Goal: Task Accomplishment & Management: Manage account settings

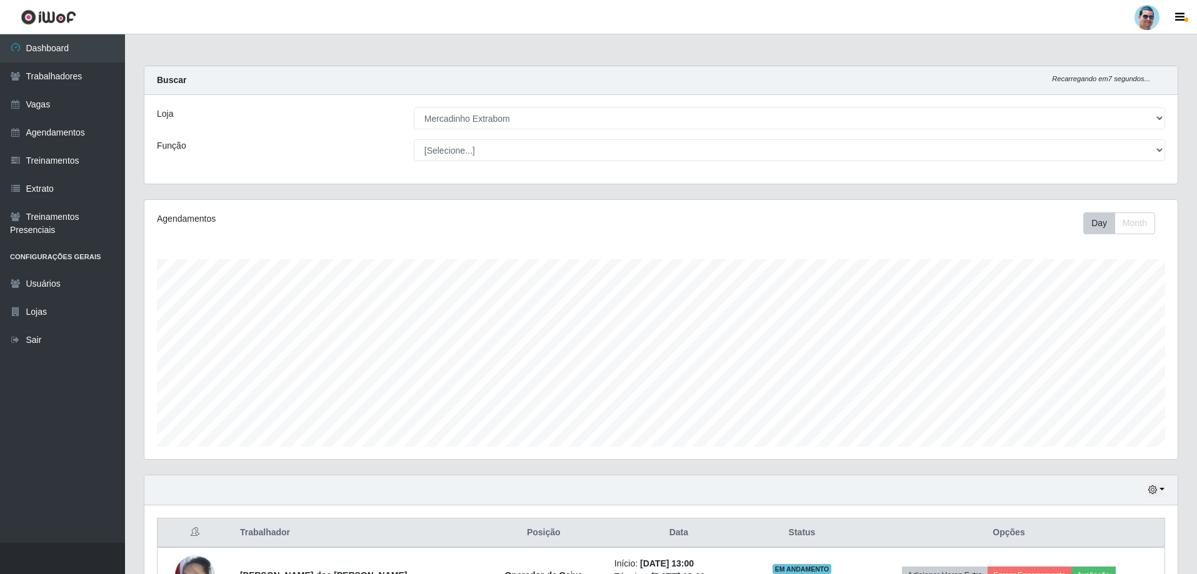
select select "175"
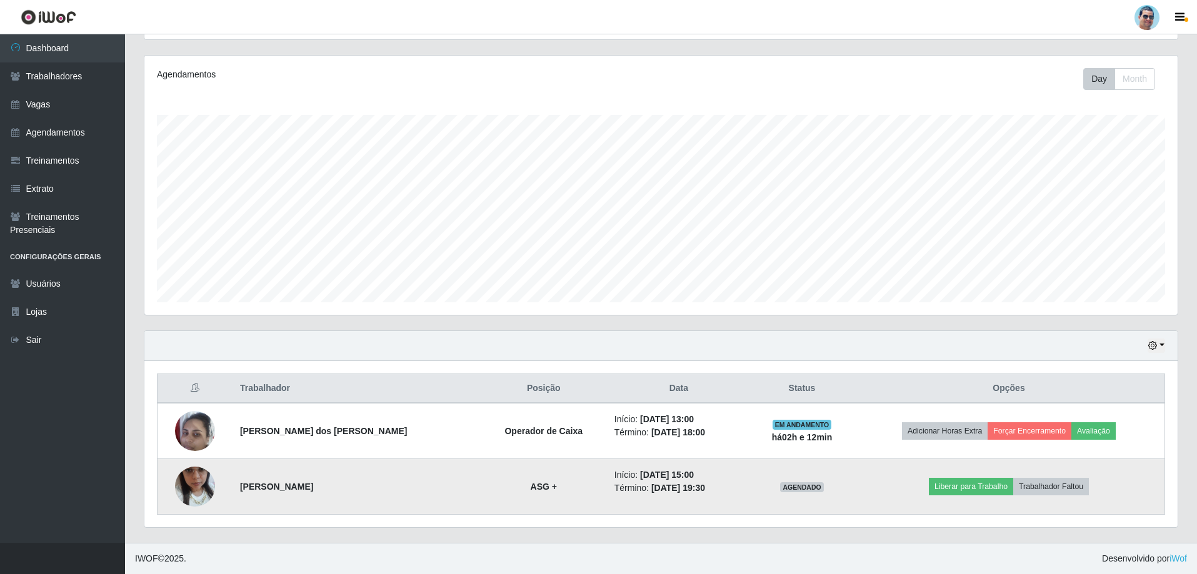
scroll to position [259, 1033]
click at [189, 490] on img at bounding box center [195, 486] width 40 height 71
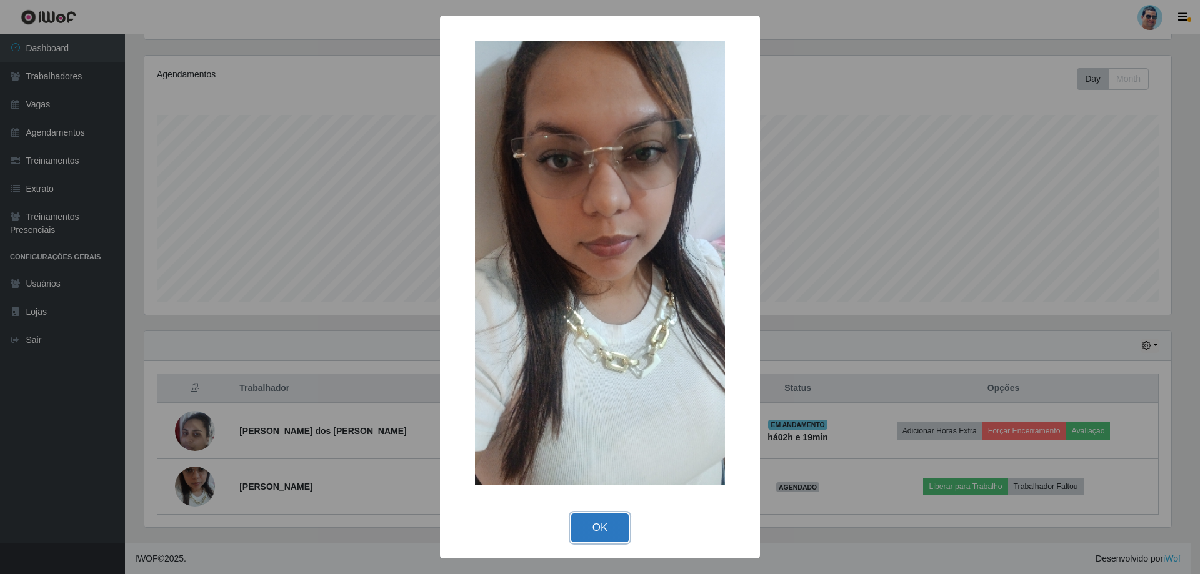
click at [586, 522] on button "OK" at bounding box center [600, 528] width 58 height 29
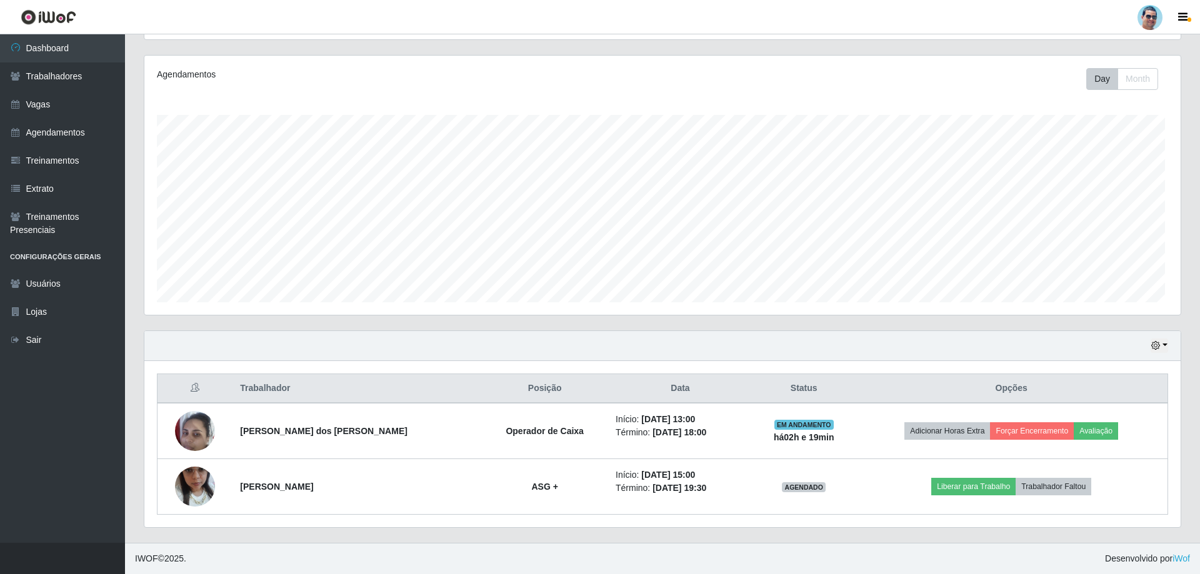
scroll to position [259, 1033]
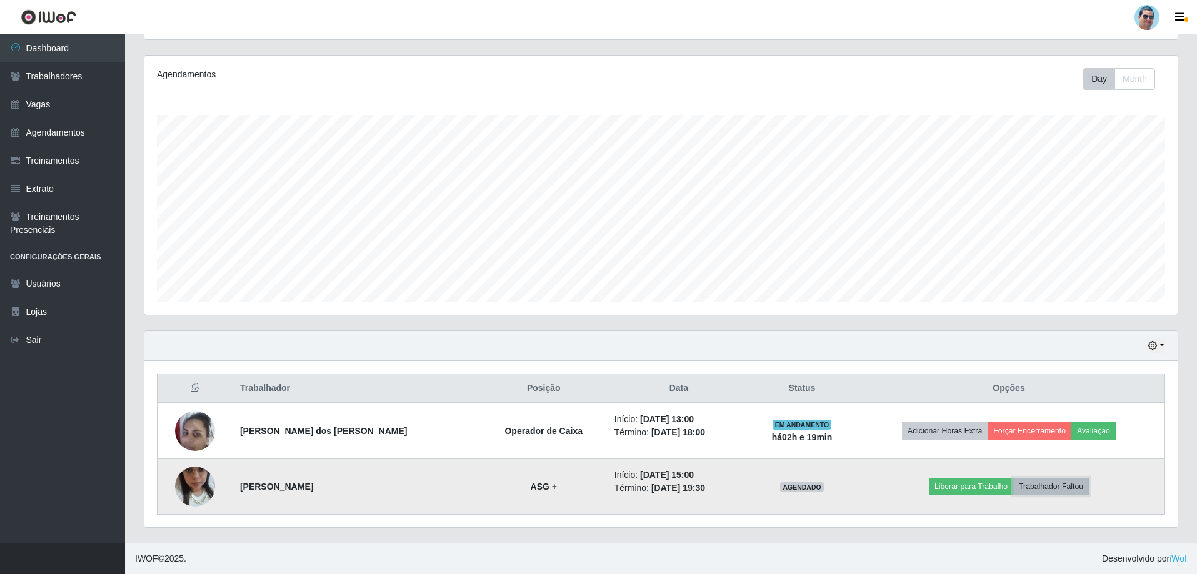
click at [1072, 479] on button "Trabalhador Faltou" at bounding box center [1051, 486] width 76 height 17
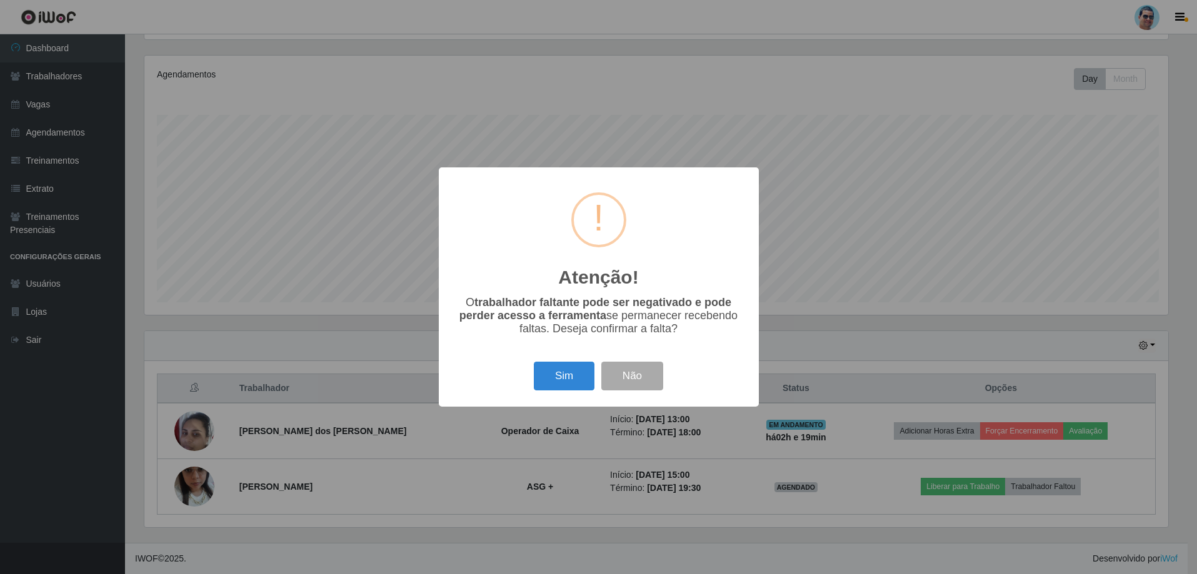
scroll to position [259, 1027]
click at [582, 379] on button "Sim" at bounding box center [565, 376] width 61 height 29
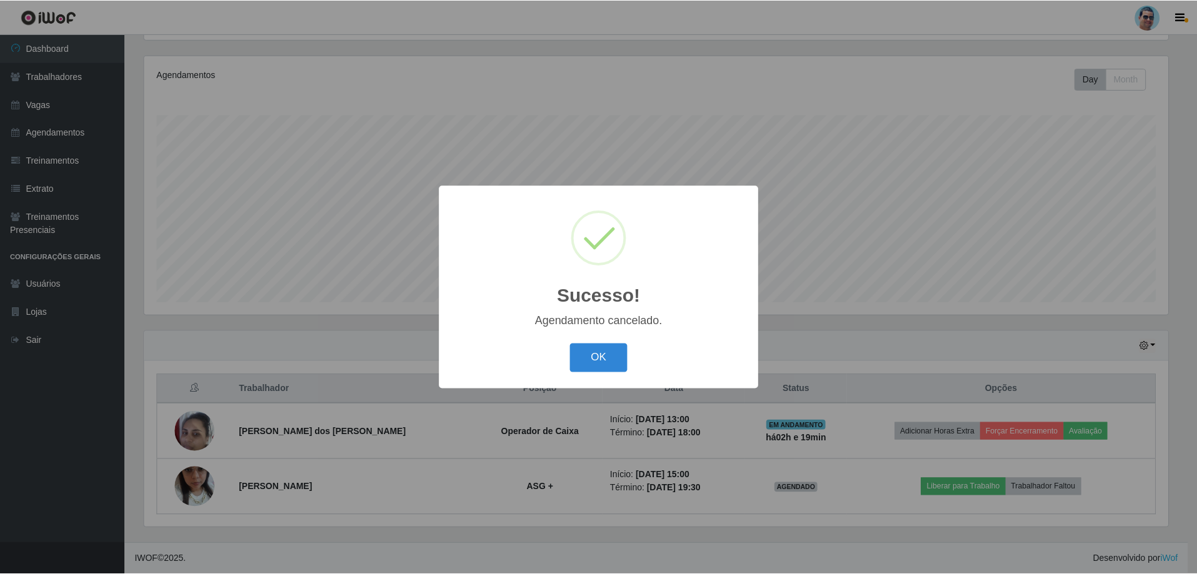
scroll to position [89, 0]
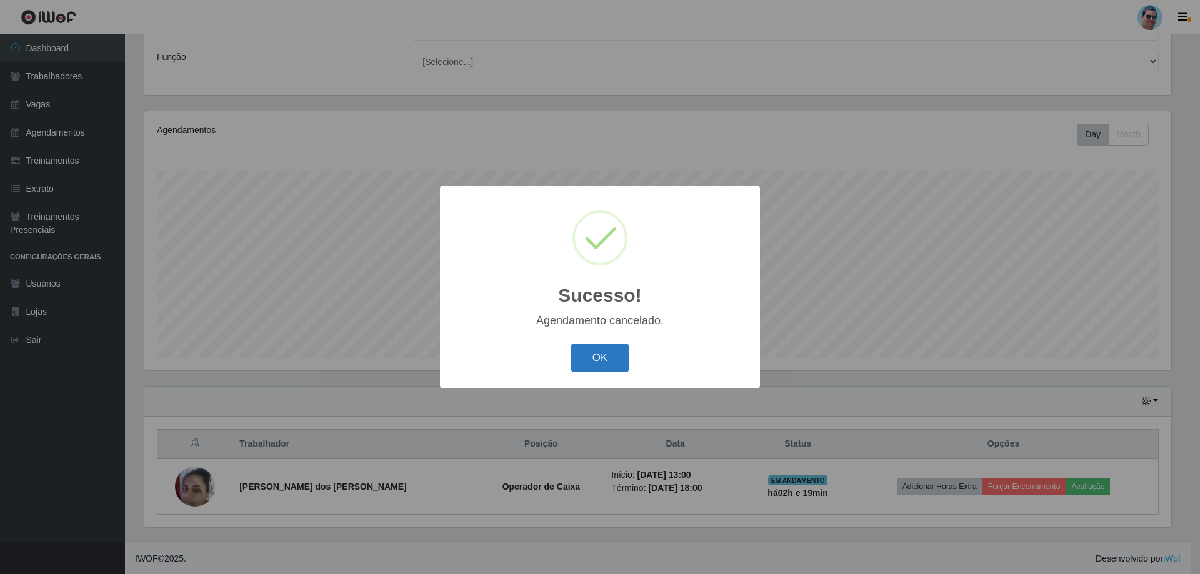
click at [606, 359] on button "OK" at bounding box center [600, 358] width 58 height 29
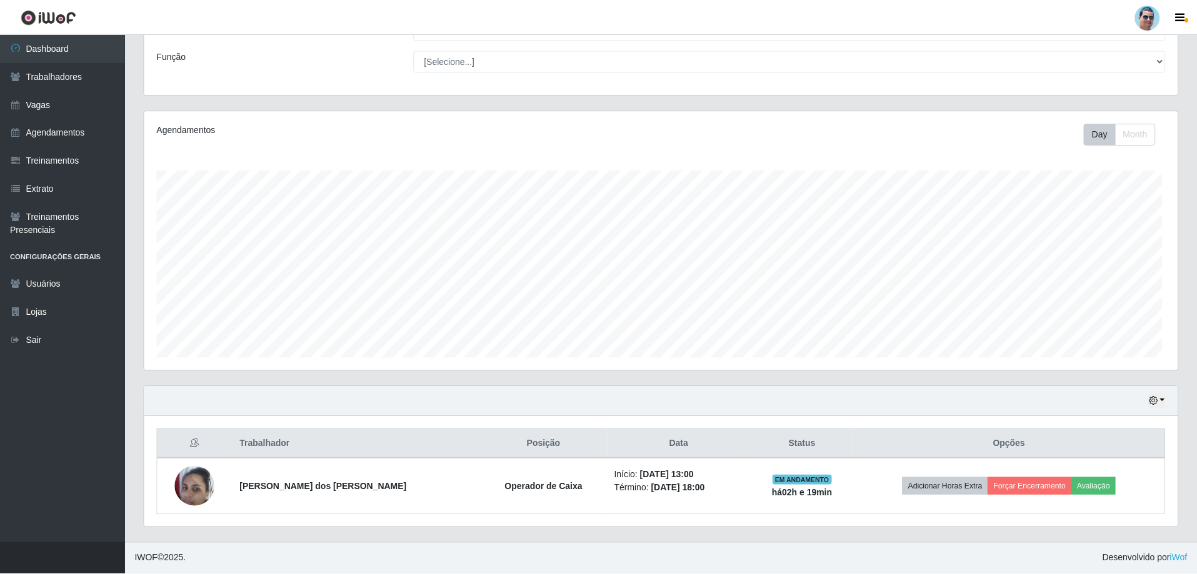
scroll to position [259, 1033]
click at [81, 75] on link "Trabalhadores" at bounding box center [62, 76] width 125 height 28
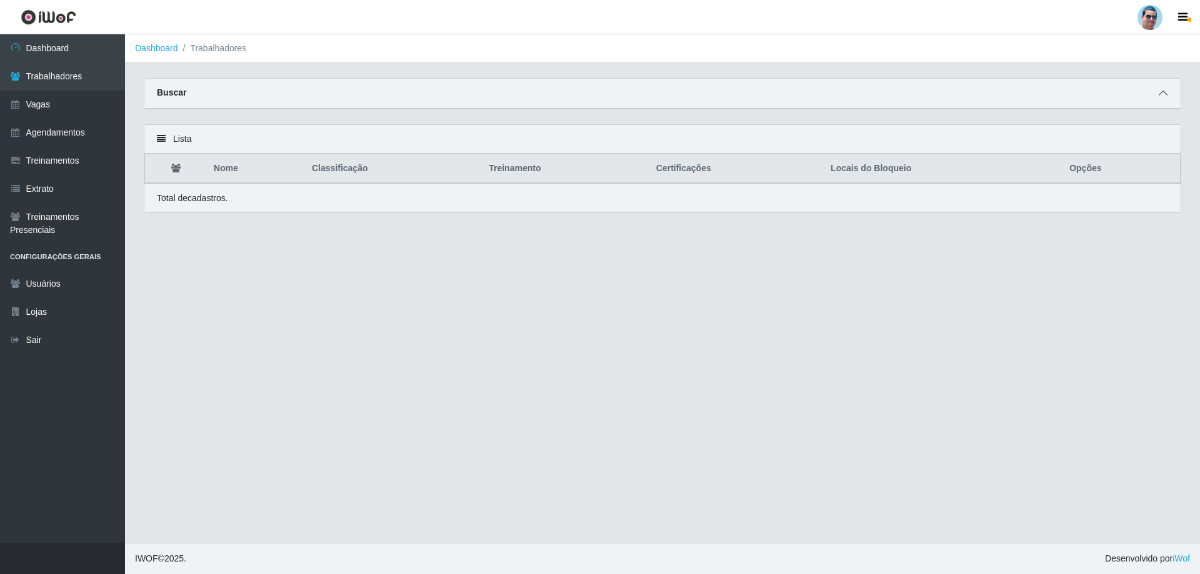
click at [1160, 90] on icon at bounding box center [1163, 93] width 9 height 9
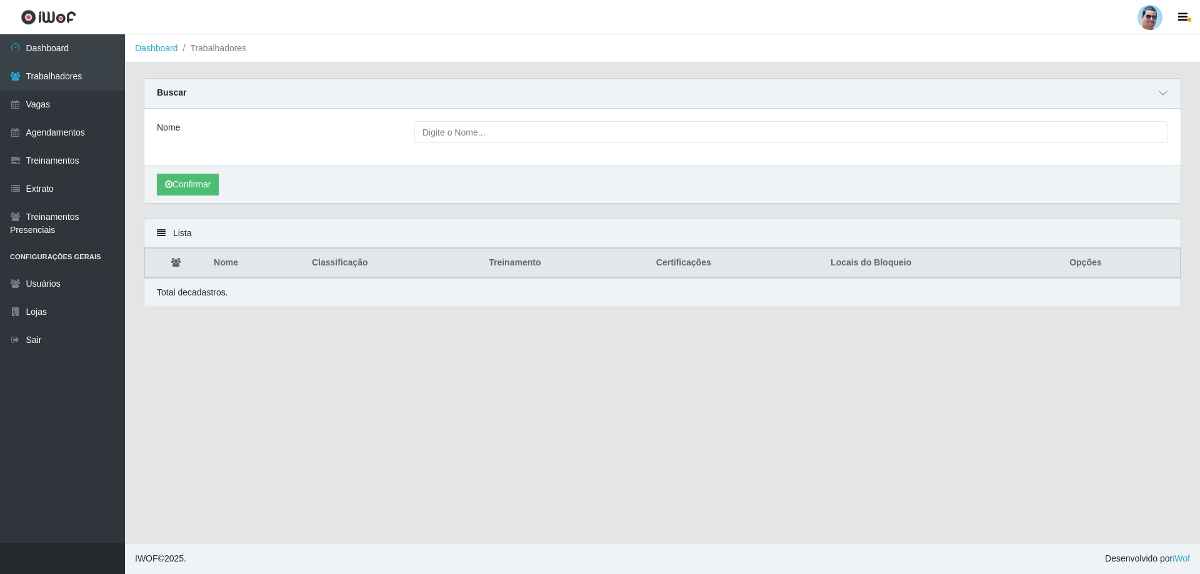
click at [451, 121] on div "Nome" at bounding box center [662, 137] width 1036 height 57
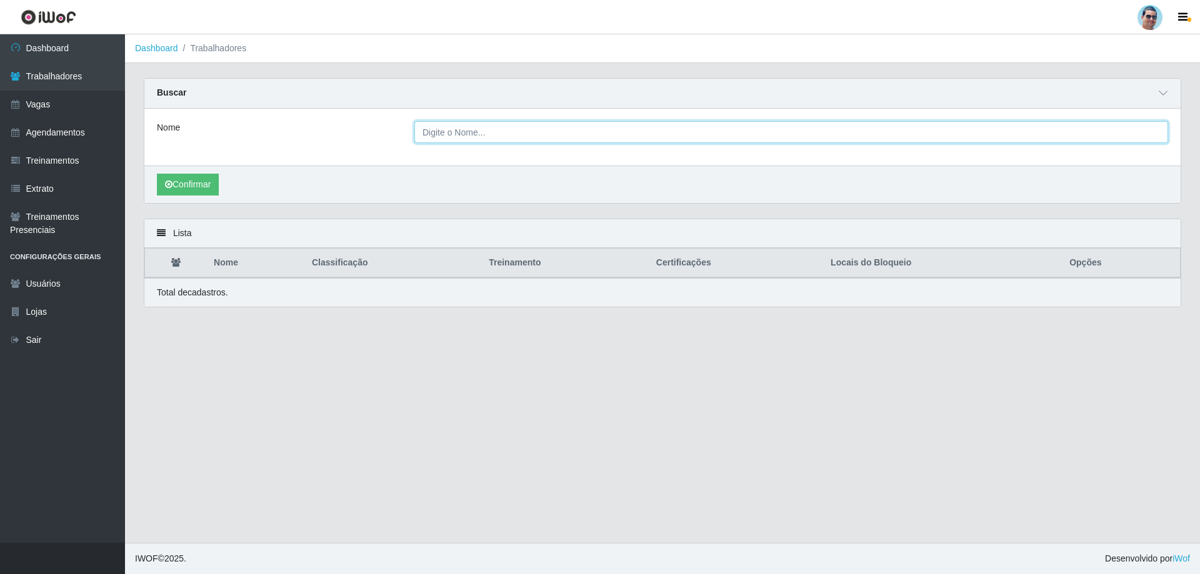
click at [434, 131] on input "Nome" at bounding box center [791, 132] width 754 height 22
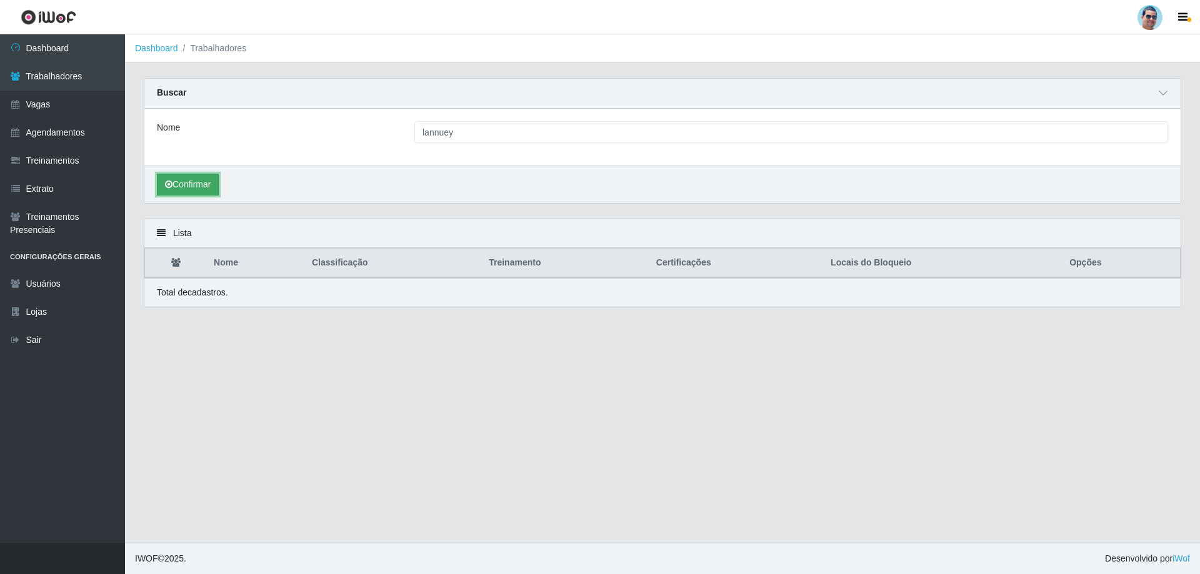
click at [188, 179] on button "Confirmar" at bounding box center [188, 185] width 62 height 22
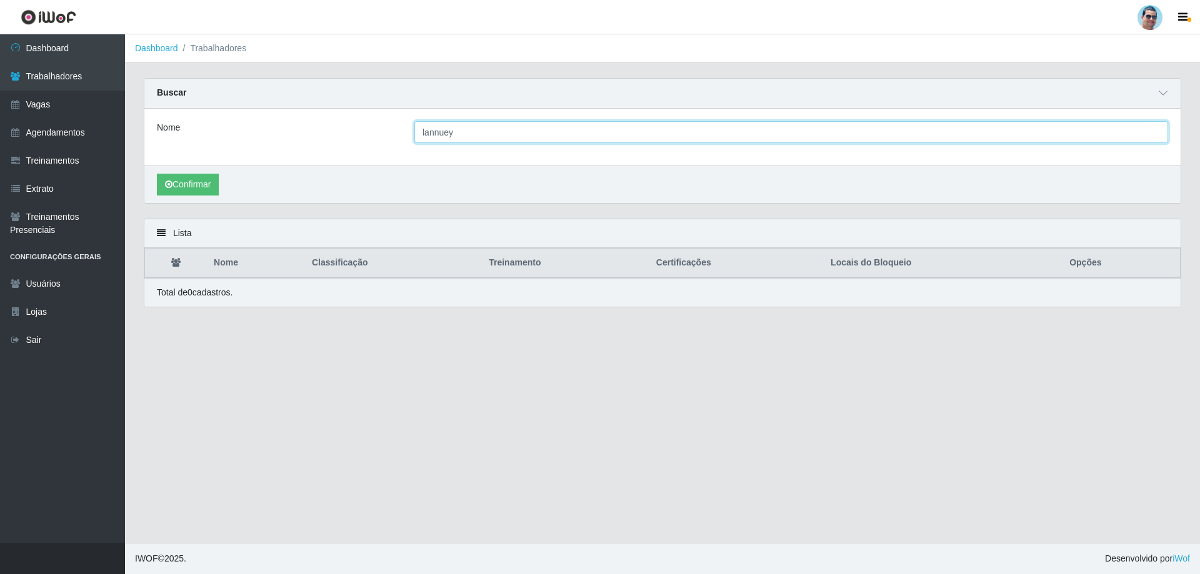
click at [434, 132] on input "lannuey" at bounding box center [791, 132] width 754 height 22
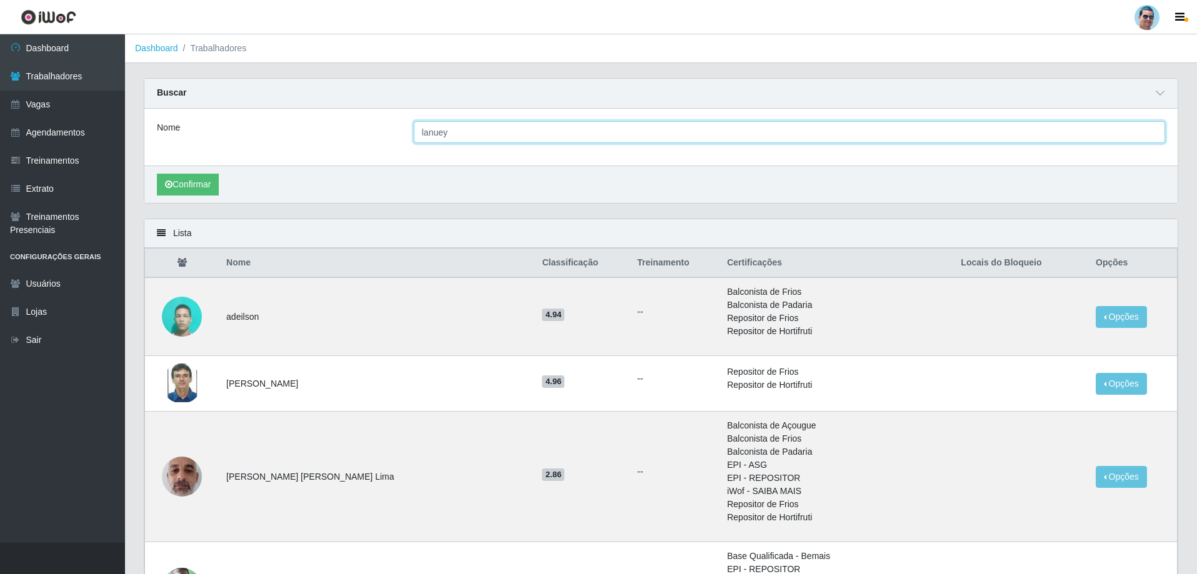
click at [422, 134] on input "lanuey" at bounding box center [789, 132] width 751 height 22
click at [424, 134] on input "lanuey" at bounding box center [789, 132] width 751 height 22
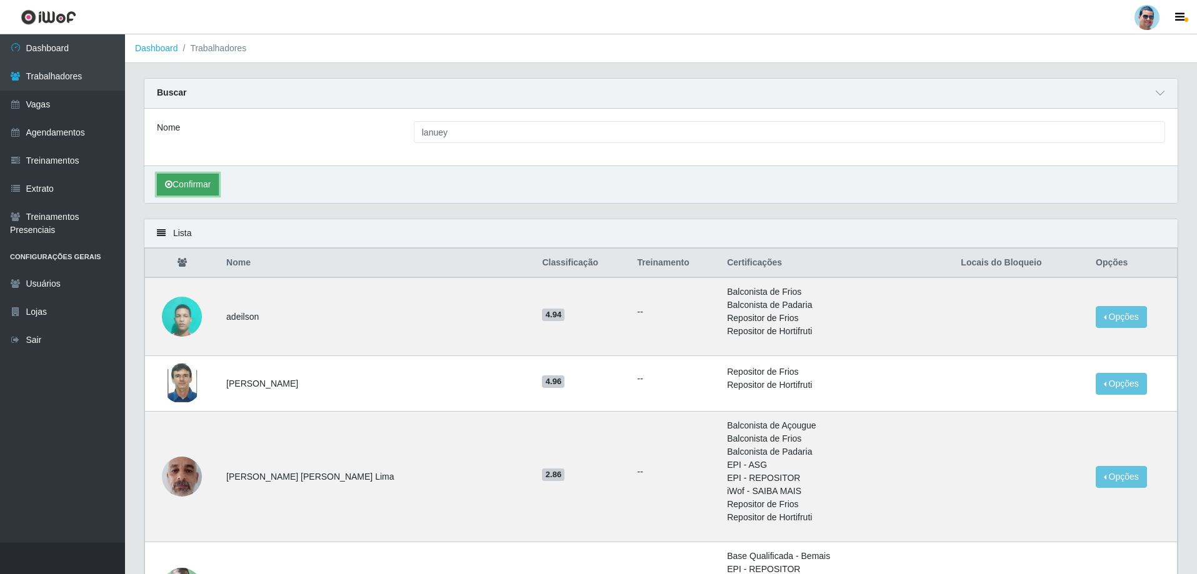
click at [194, 184] on button "Confirmar" at bounding box center [188, 185] width 62 height 22
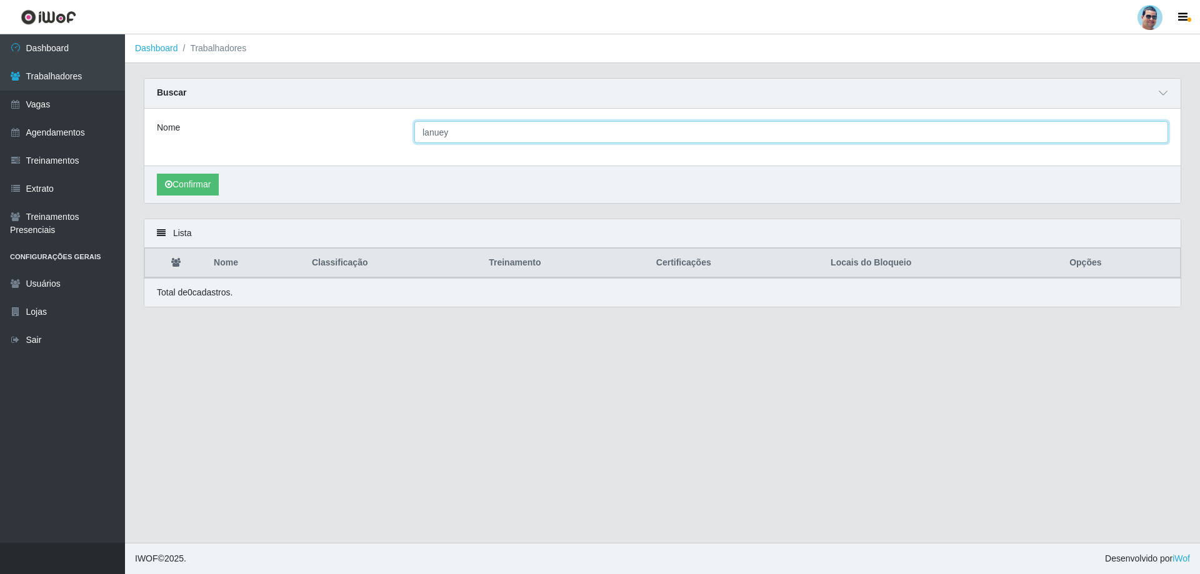
click at [576, 138] on input "lanuey" at bounding box center [791, 132] width 754 height 22
type input "l"
click at [449, 132] on input "[PERSON_NAME]" at bounding box center [791, 132] width 754 height 22
type input "[PERSON_NAME]"
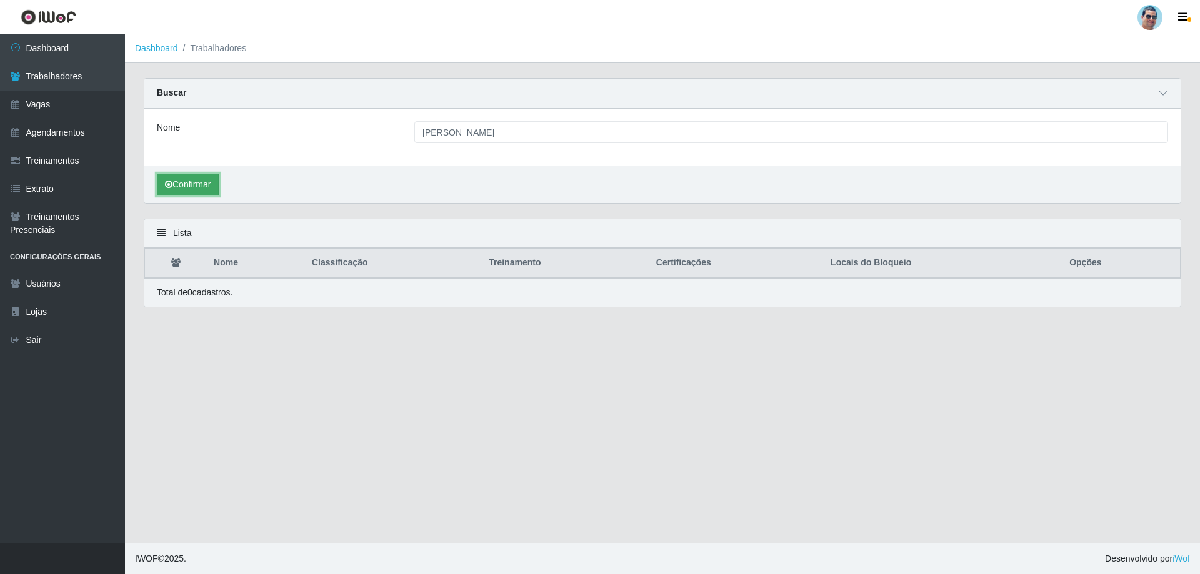
click at [196, 183] on button "Confirmar" at bounding box center [188, 185] width 62 height 22
click at [91, 40] on link "Dashboard" at bounding box center [62, 48] width 125 height 28
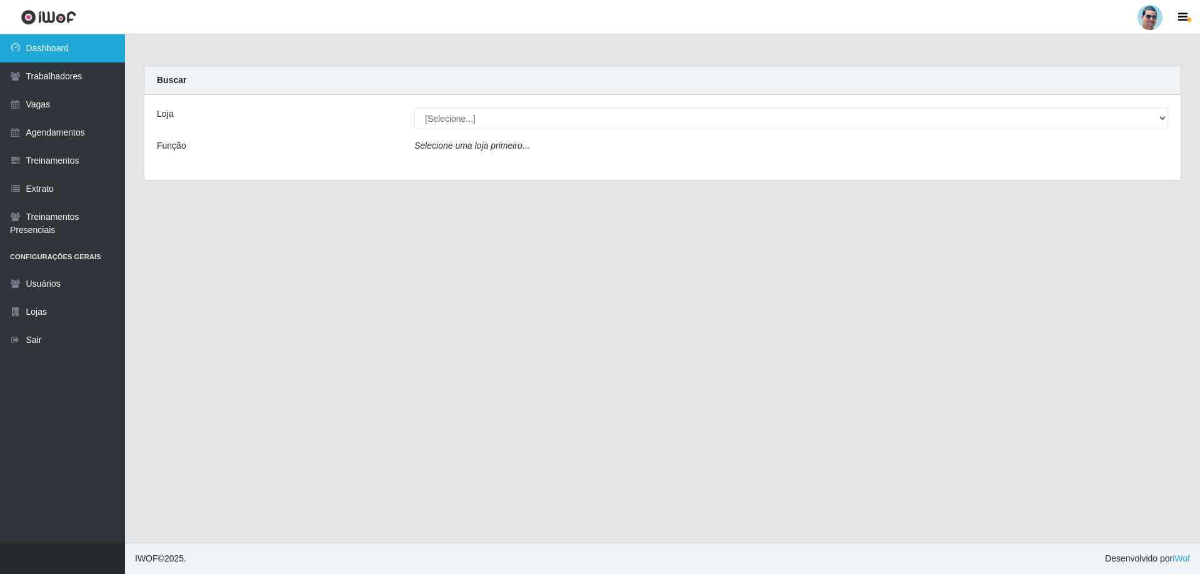
click at [62, 49] on link "Dashboard" at bounding box center [62, 48] width 125 height 28
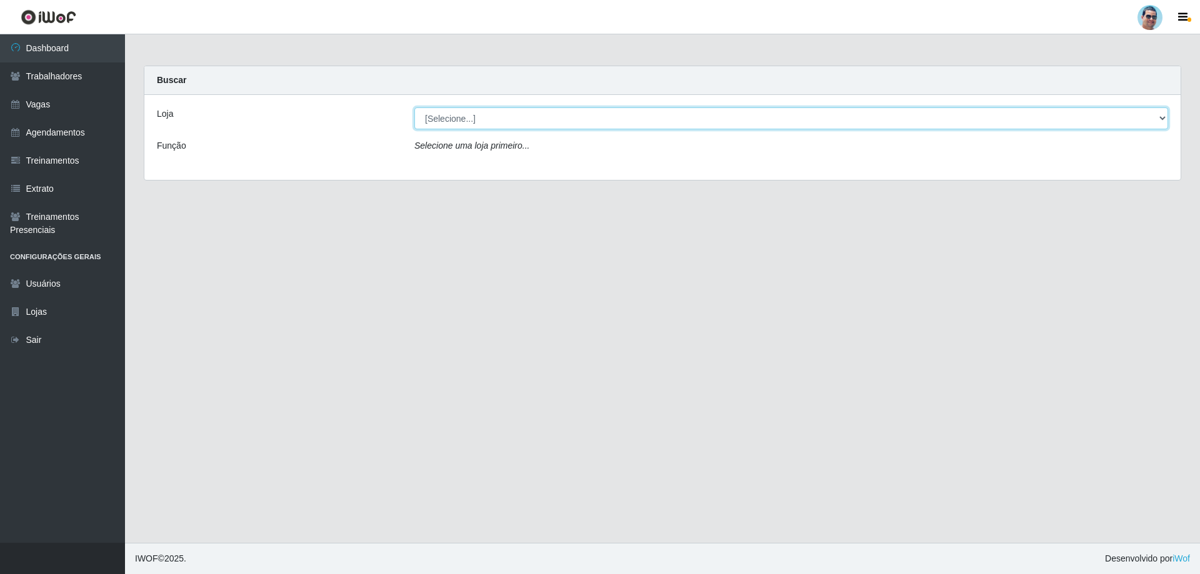
click at [462, 119] on select "[Selecione...] Mercadinho Extrabom" at bounding box center [791, 118] width 754 height 22
select select "175"
click at [414, 107] on select "[Selecione...] Mercadinho Extrabom" at bounding box center [791, 118] width 754 height 22
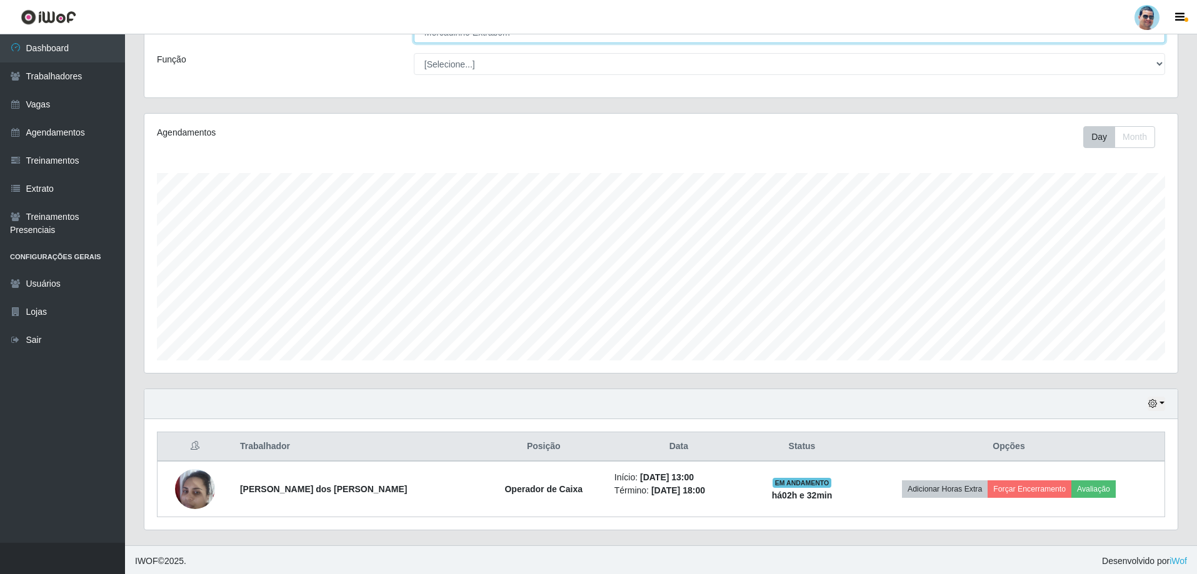
scroll to position [89, 0]
